Goal: Task Accomplishment & Management: Manage account settings

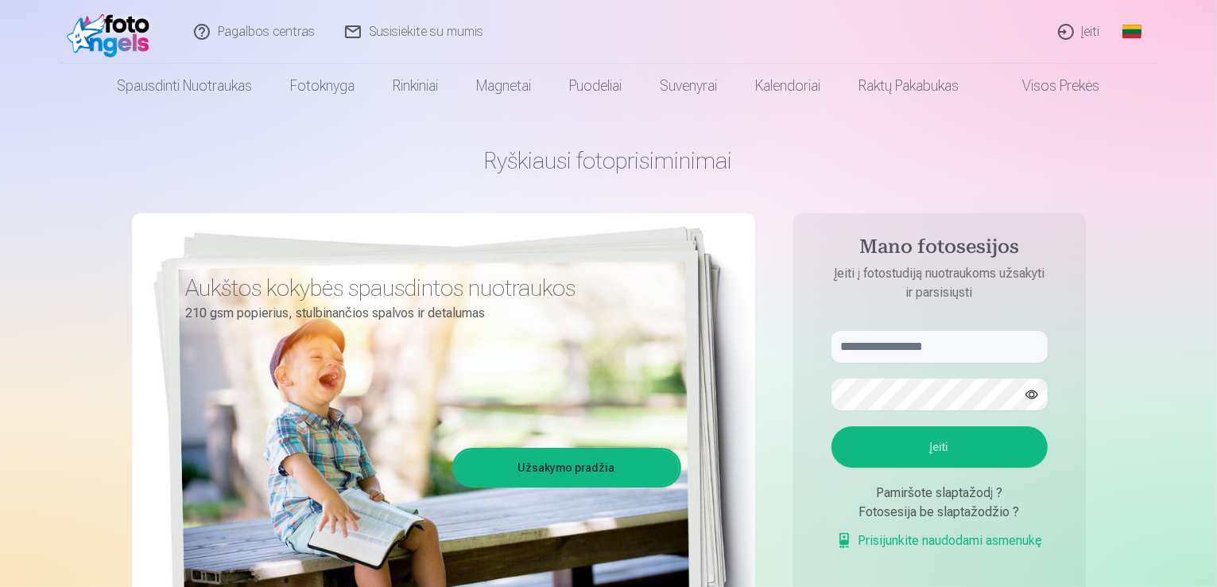
click at [1087, 26] on link "Įeiti" at bounding box center [1080, 32] width 72 height 64
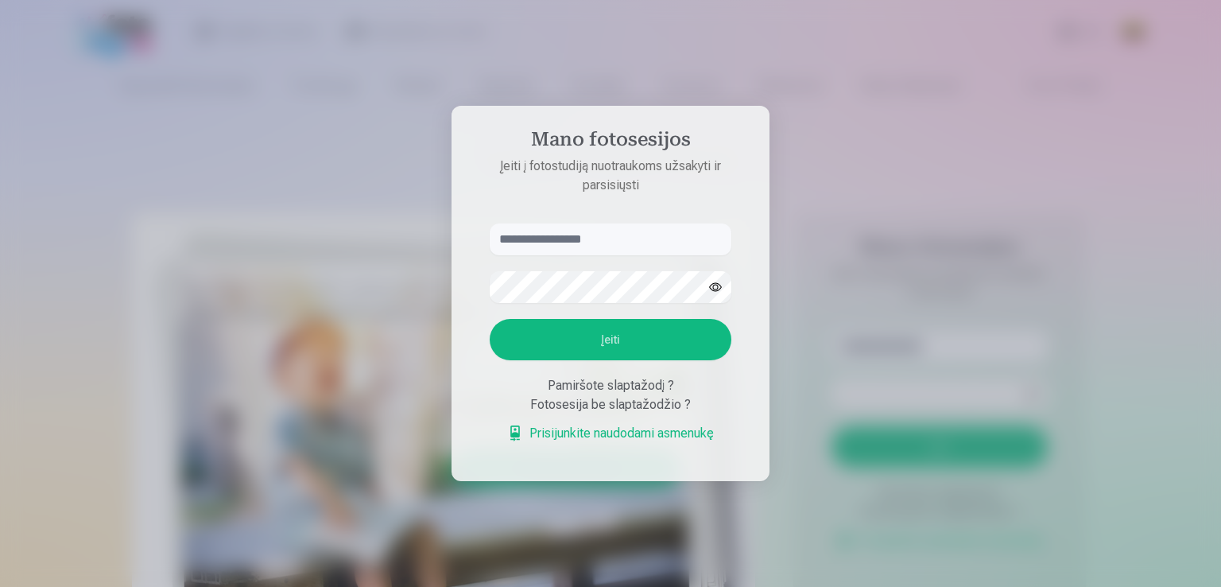
click at [607, 386] on div "Pamiršote slaptažodį ?" at bounding box center [611, 385] width 242 height 19
click at [568, 238] on input "text" at bounding box center [611, 239] width 242 height 32
type input "******"
click at [588, 390] on div "Pamiršote slaptažodį ?" at bounding box center [611, 385] width 242 height 19
click at [588, 389] on div "Pamiršote slaptažodį ?" at bounding box center [611, 385] width 242 height 19
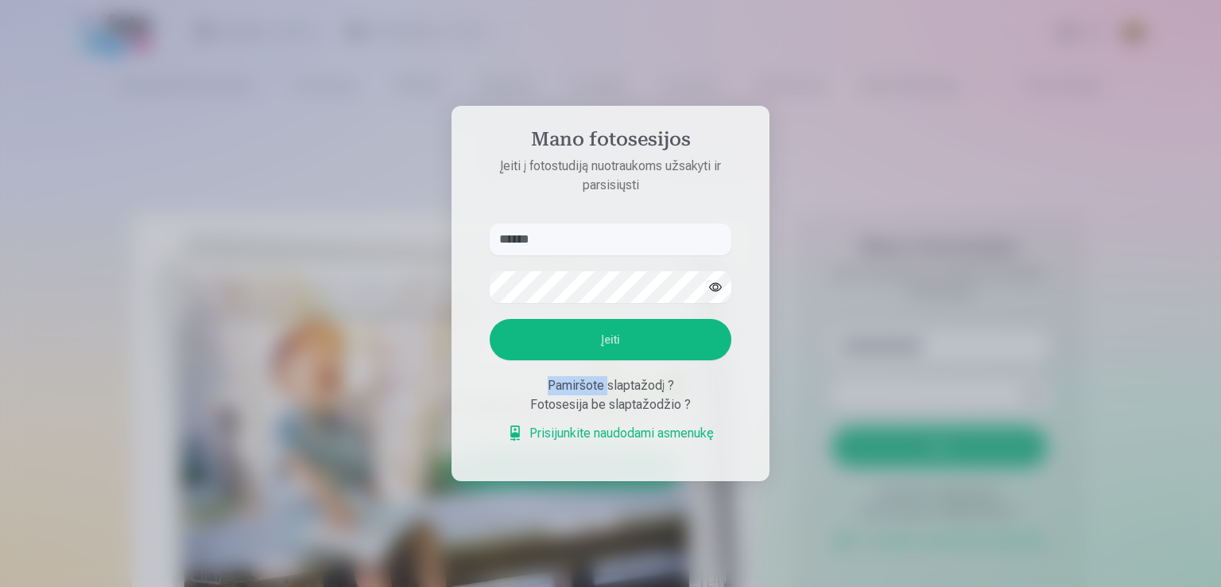
click at [588, 389] on div "Pamiršote slaptažodį ?" at bounding box center [611, 385] width 242 height 19
click at [591, 351] on button "Įeiti" at bounding box center [611, 339] width 242 height 41
click at [601, 382] on div "Pamiršote slaptažodį ?" at bounding box center [611, 385] width 242 height 19
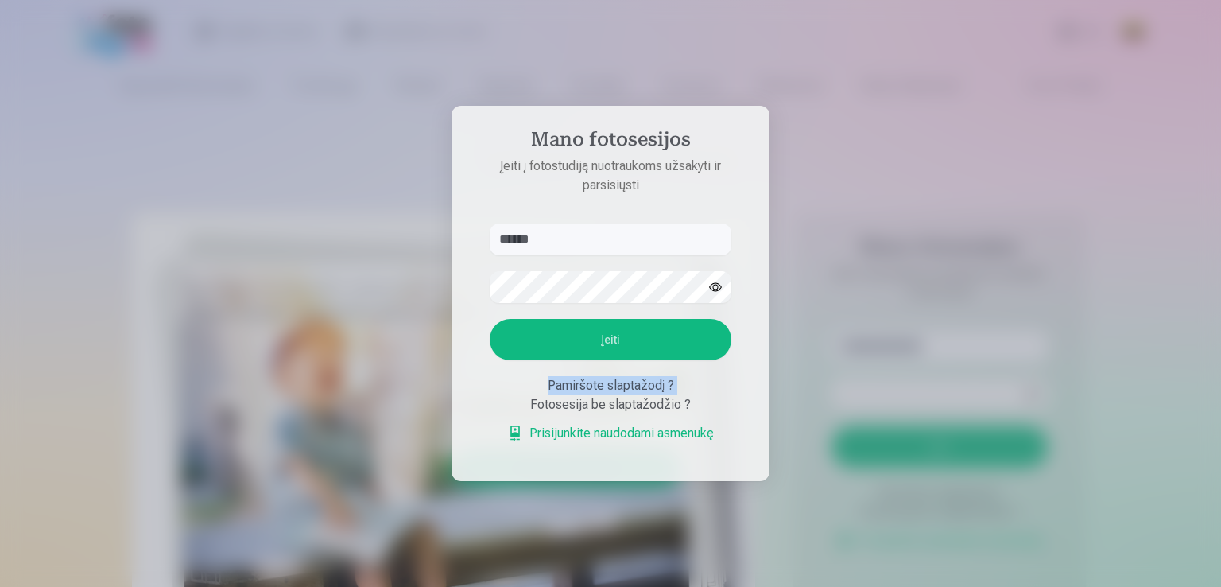
click at [601, 382] on div "Pamiršote slaptažodį ?" at bounding box center [611, 385] width 242 height 19
click at [604, 386] on div "Pamiršote slaptažodį ?" at bounding box center [611, 385] width 242 height 19
click at [603, 385] on div "Pamiršote slaptažodį ?" at bounding box center [611, 385] width 242 height 19
click at [116, 380] on div at bounding box center [610, 293] width 1221 height 587
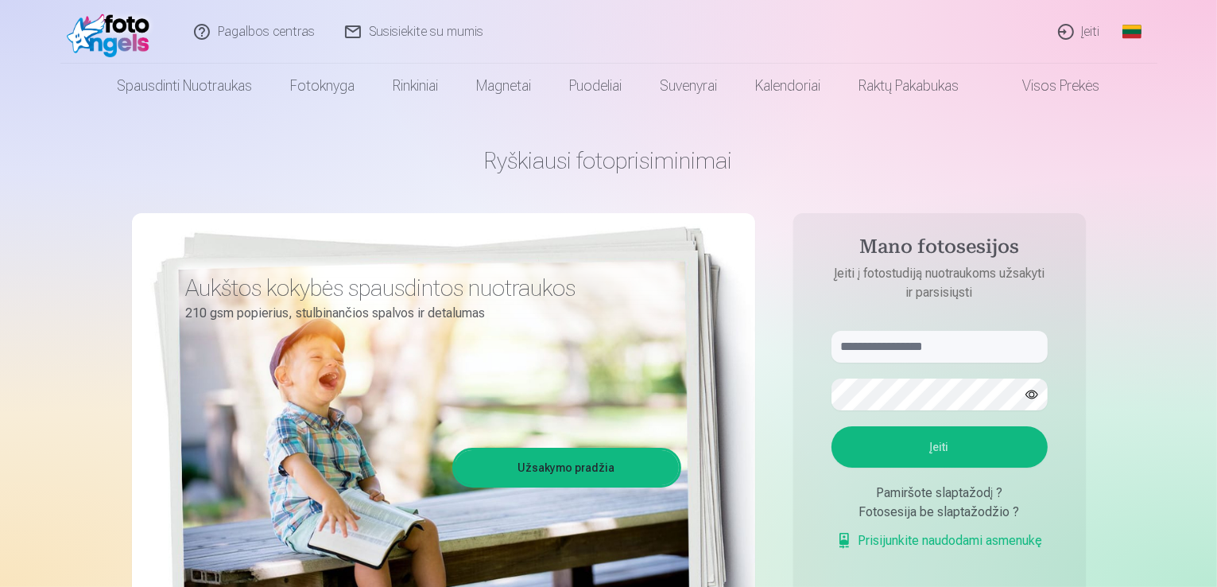
click at [933, 493] on div "Pamiršote slaptažodį ?" at bounding box center [940, 492] width 216 height 19
